Goal: Navigation & Orientation: Find specific page/section

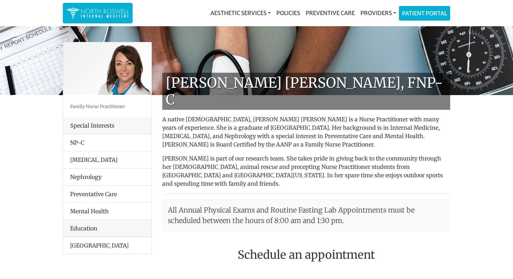
click at [78, 143] on li "NP-C" at bounding box center [107, 142] width 88 height 17
click at [78, 141] on li "NP-C" at bounding box center [107, 142] width 88 height 17
click at [127, 13] on img at bounding box center [97, 13] width 63 height 14
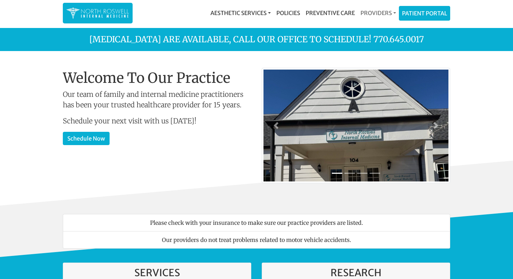
click at [379, 13] on link "Providers" at bounding box center [378, 13] width 41 height 14
